Goal: Task Accomplishment & Management: Use online tool/utility

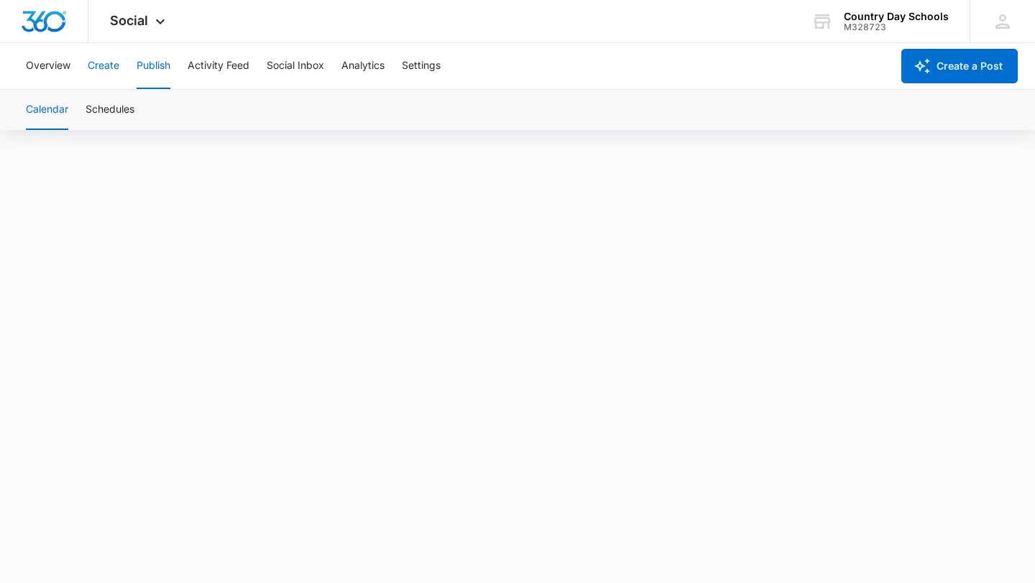
click at [103, 65] on button "Create" at bounding box center [104, 66] width 32 height 46
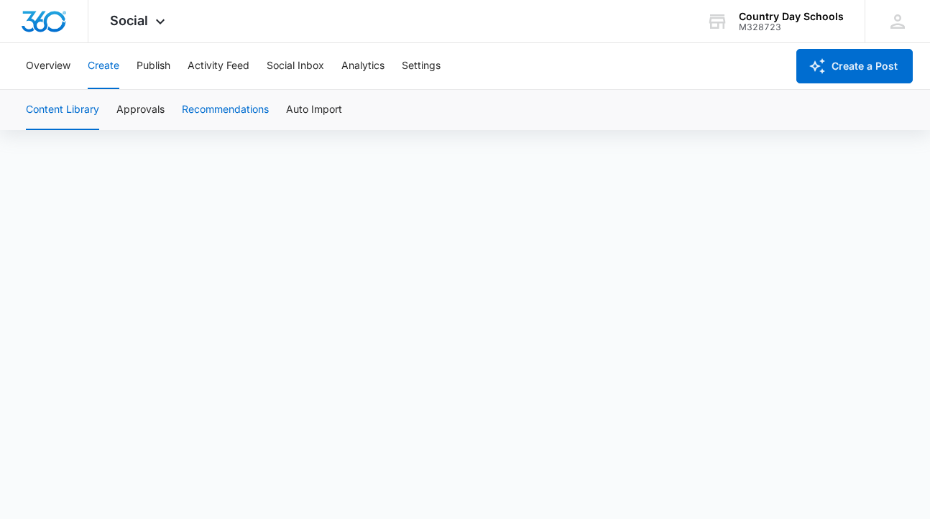
scroll to position [10, 0]
click at [151, 64] on button "Publish" at bounding box center [154, 66] width 34 height 46
